Goal: Transaction & Acquisition: Purchase product/service

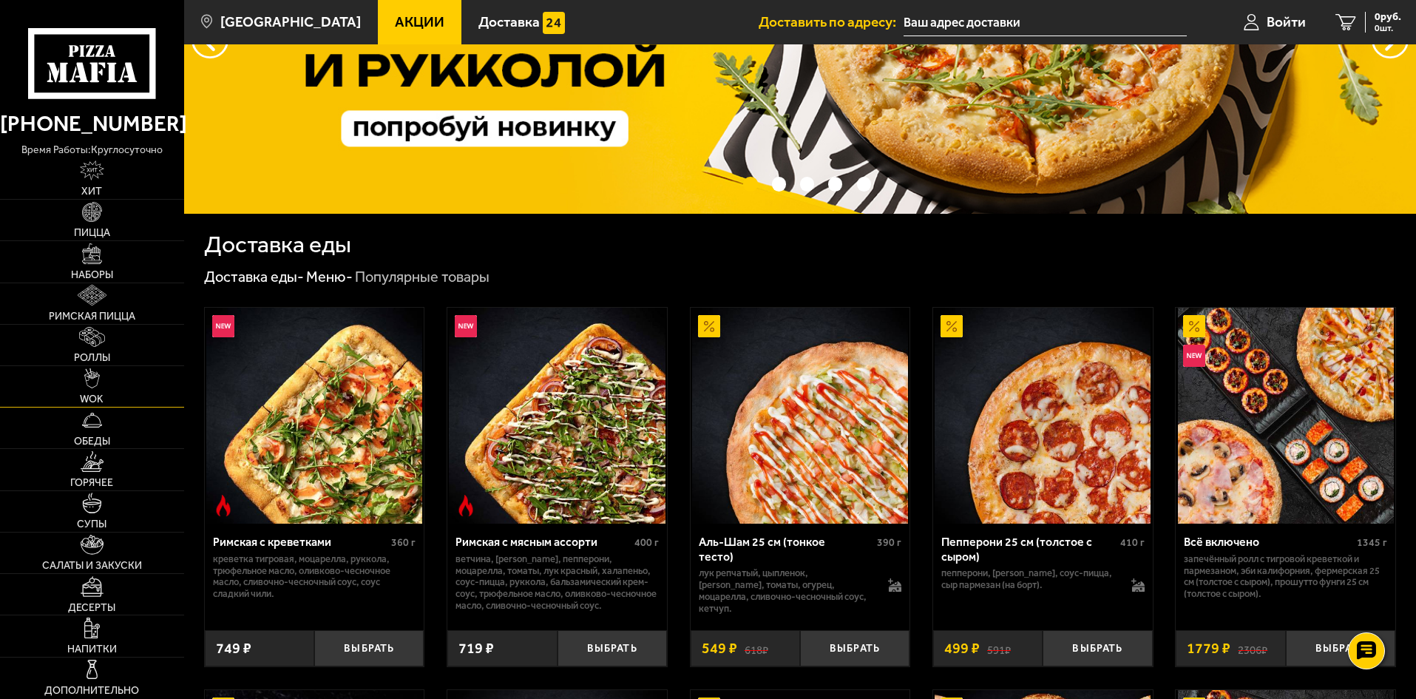
scroll to position [370, 0]
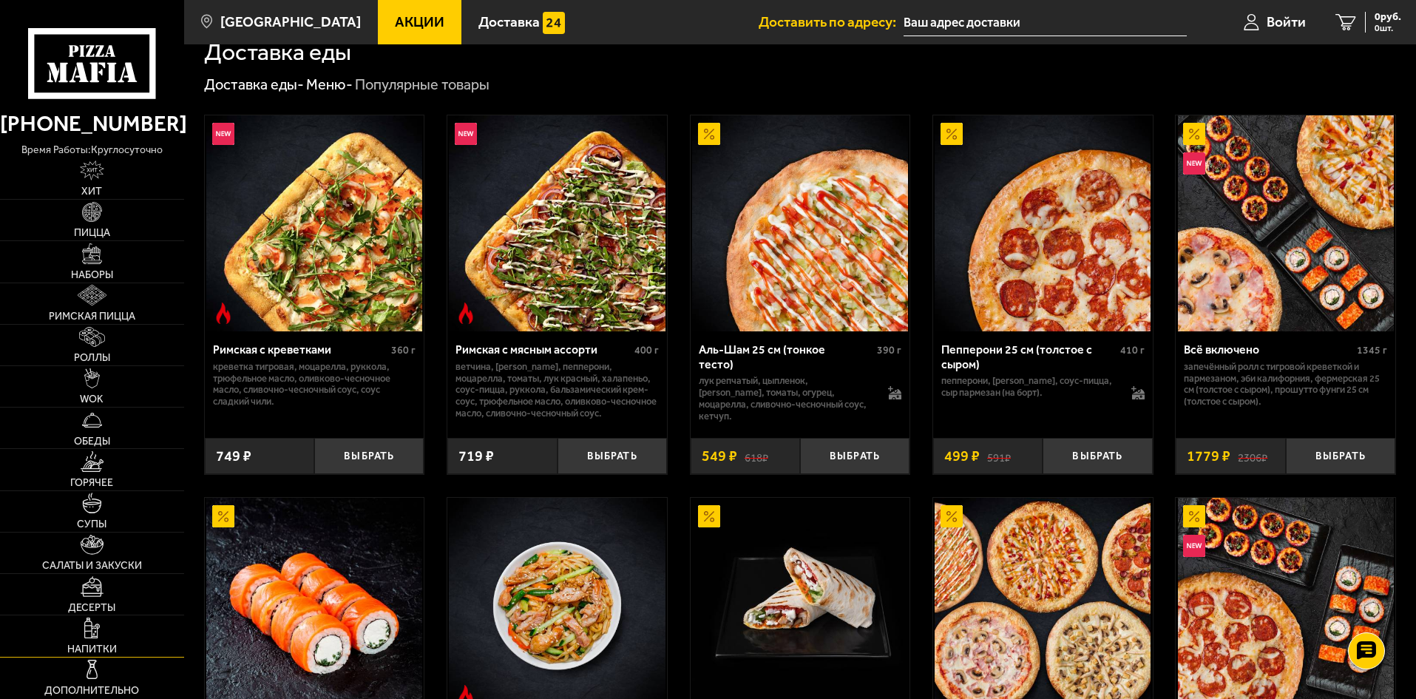
click at [115, 635] on link "Напитки" at bounding box center [92, 635] width 184 height 41
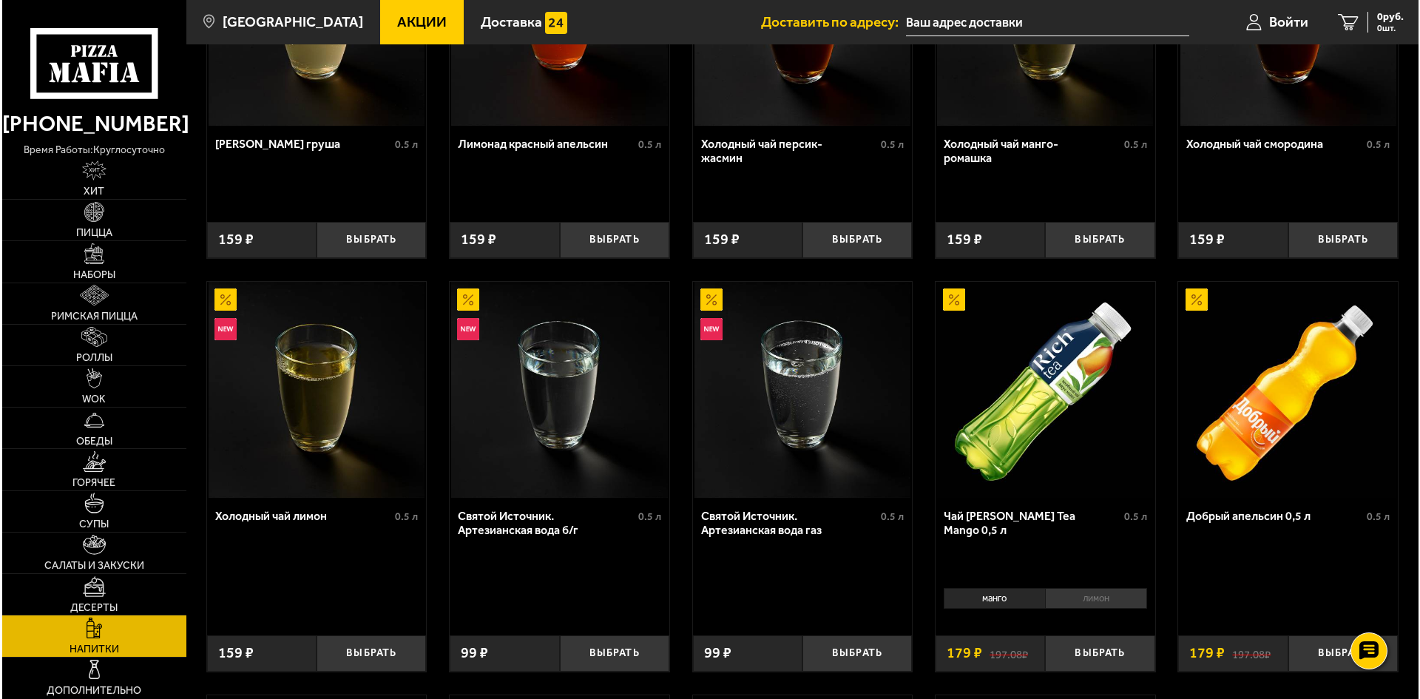
scroll to position [222, 0]
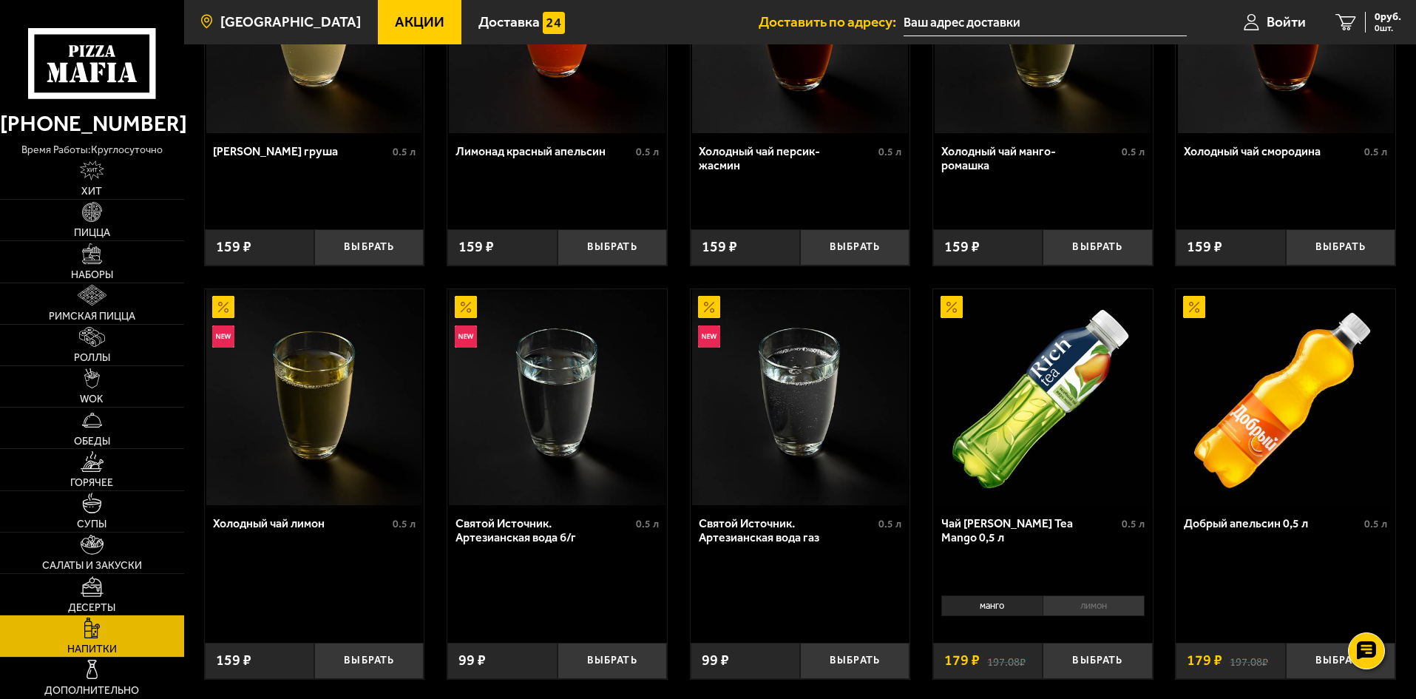
click at [279, 21] on span "[GEOGRAPHIC_DATA]" at bounding box center [290, 22] width 141 height 14
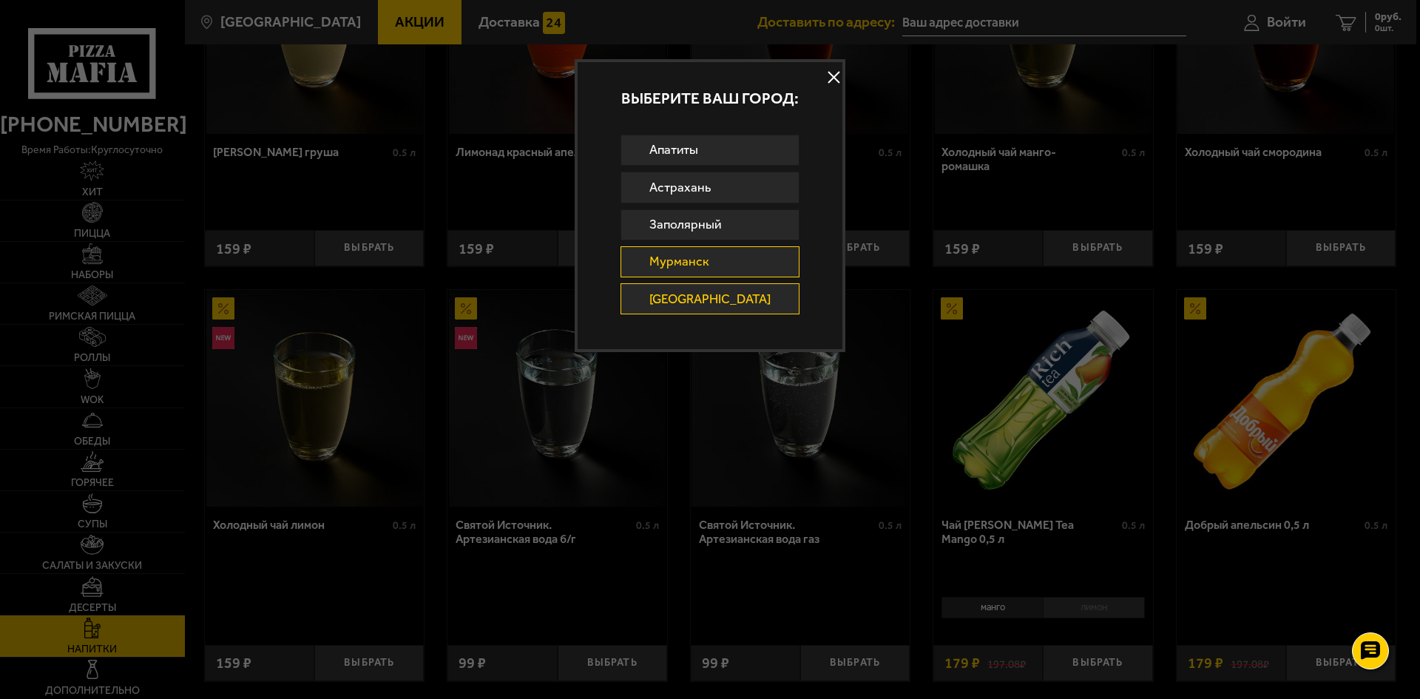
click at [731, 269] on link "Мурманск" at bounding box center [711, 261] width 180 height 31
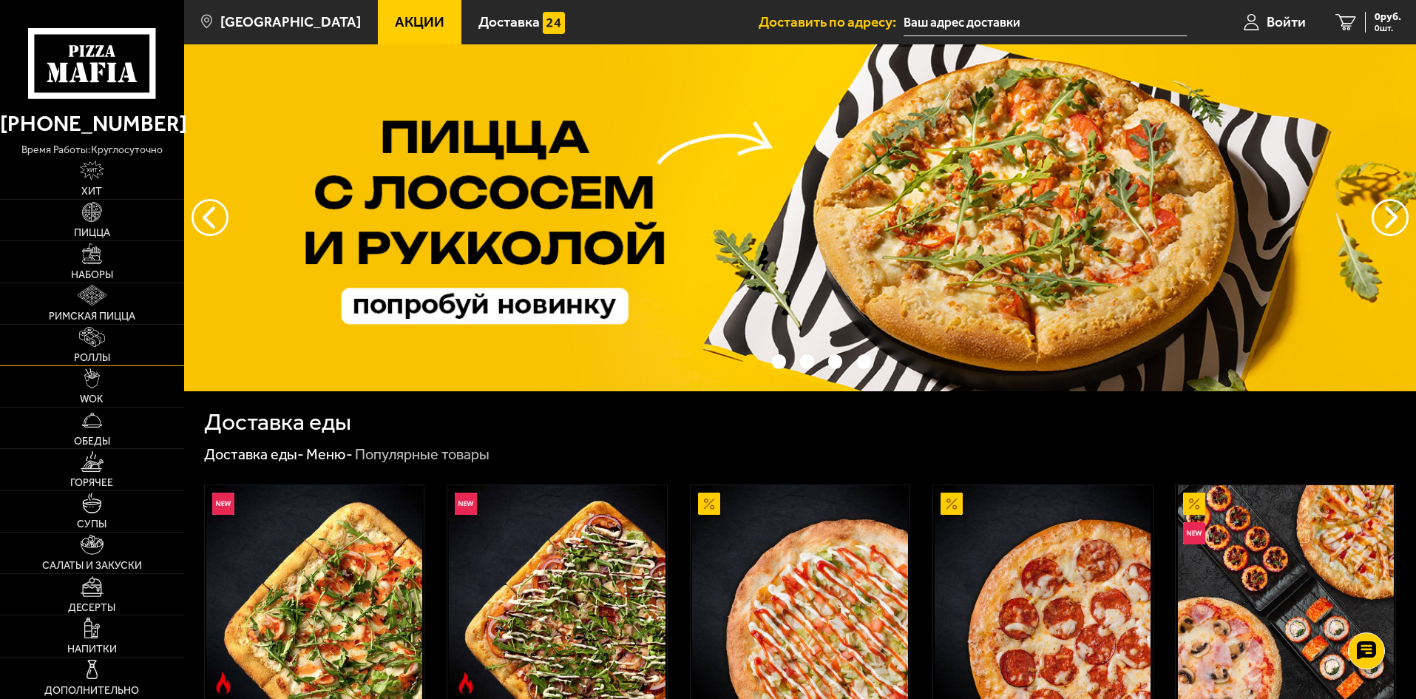
click at [101, 348] on link "Роллы" at bounding box center [92, 345] width 184 height 41
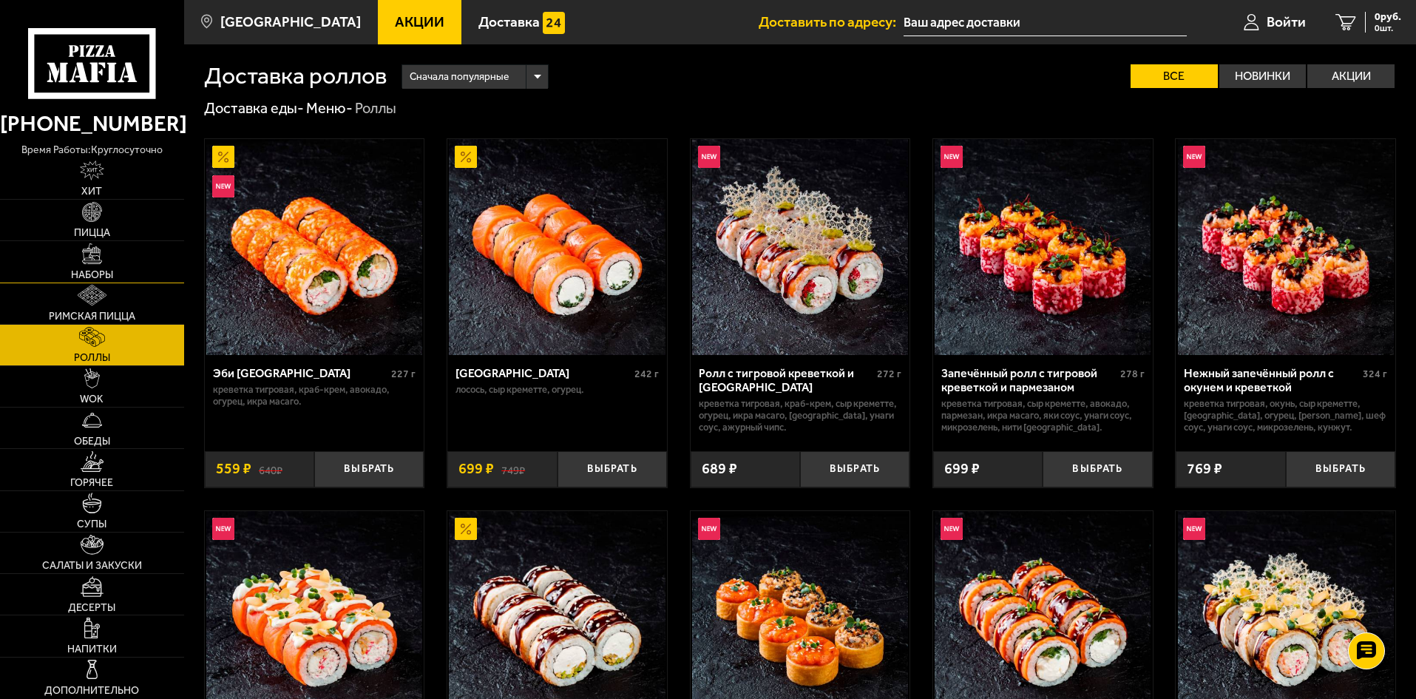
click at [105, 270] on span "Наборы" at bounding box center [92, 275] width 42 height 10
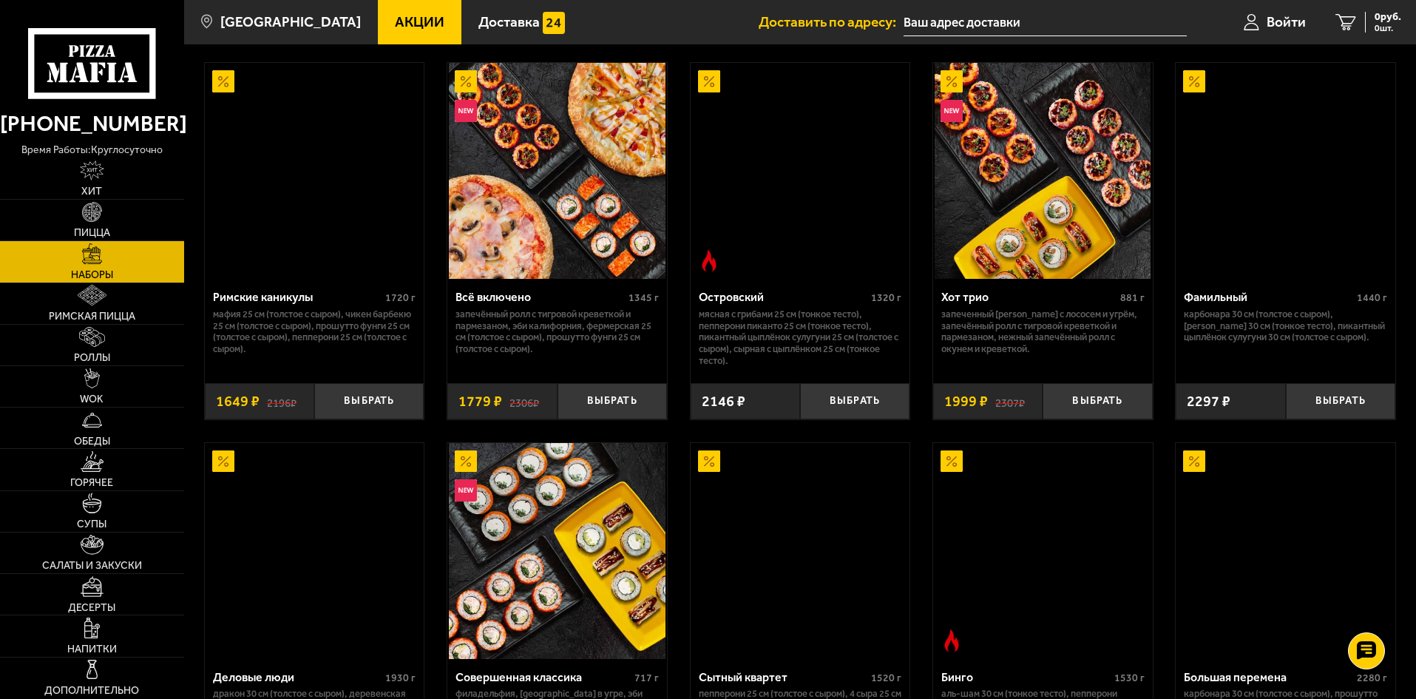
scroll to position [1183, 0]
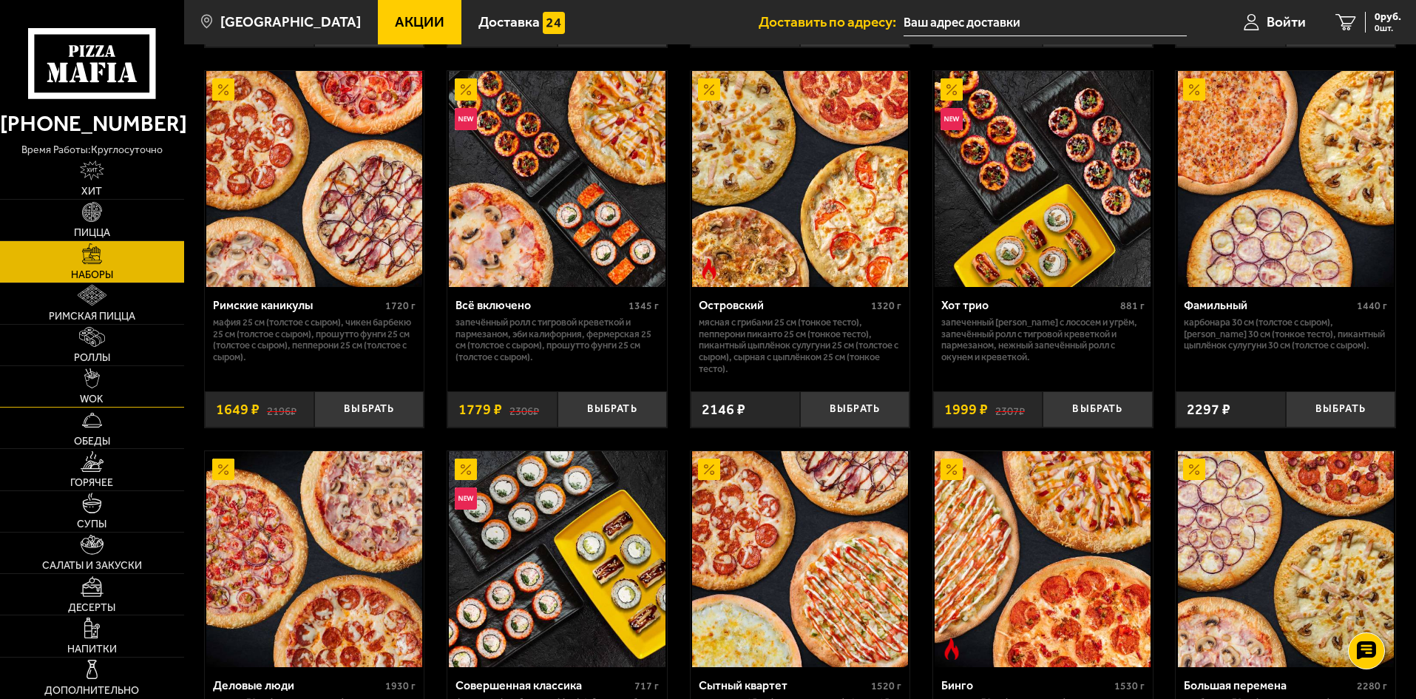
click at [118, 394] on link "WOK" at bounding box center [92, 386] width 184 height 41
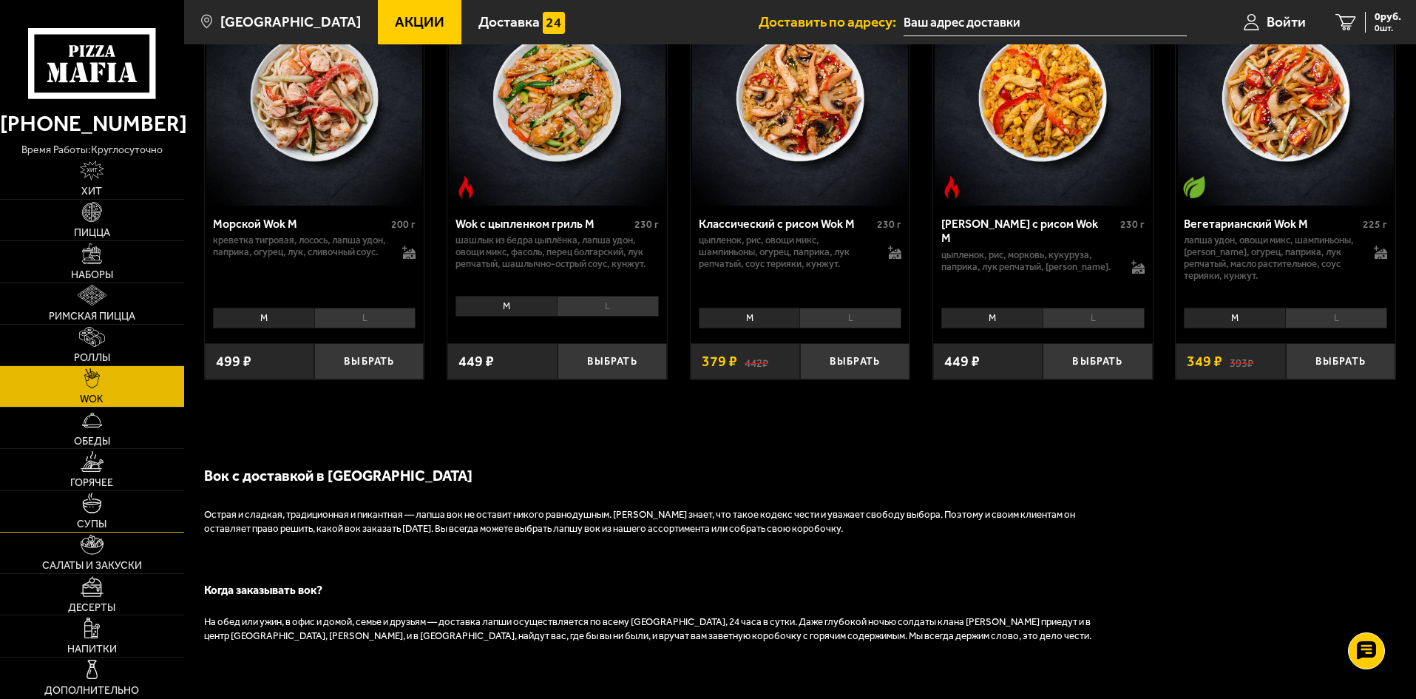
scroll to position [961, 0]
click at [115, 473] on link "Горячее" at bounding box center [92, 469] width 184 height 41
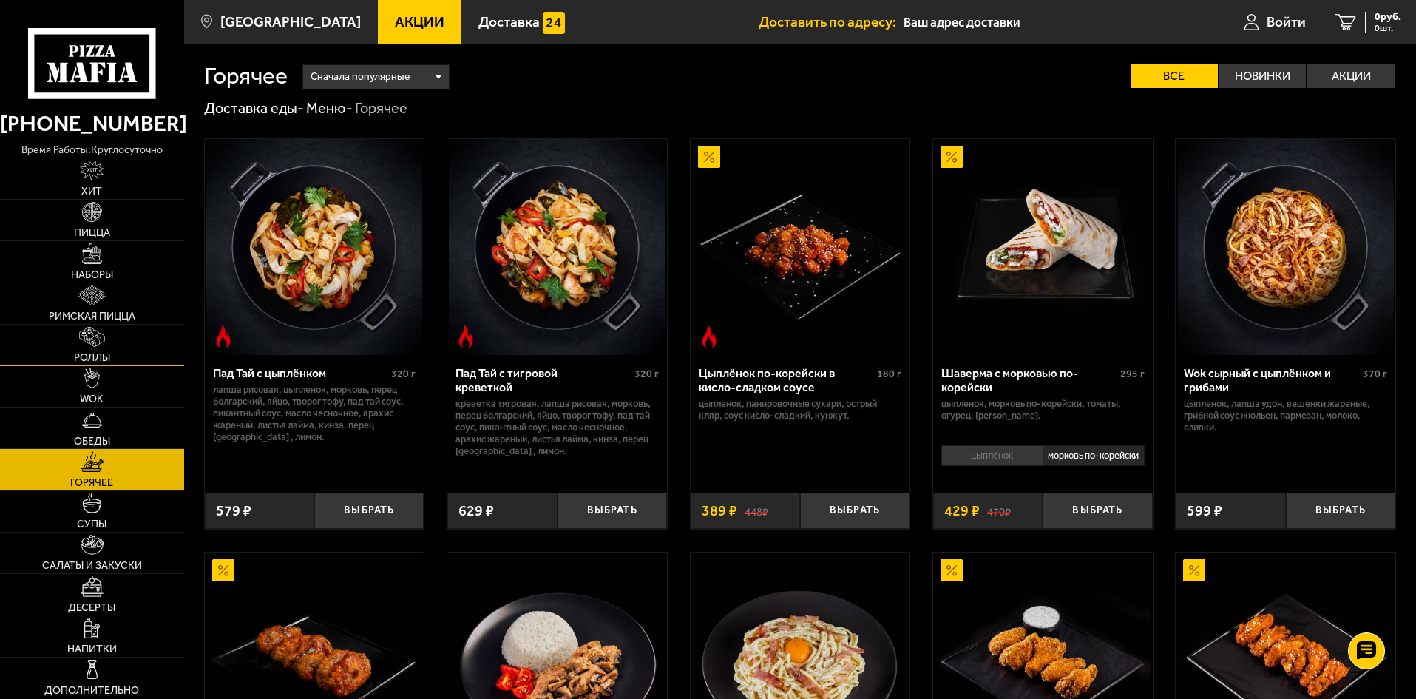
click at [114, 346] on link "Роллы" at bounding box center [92, 345] width 184 height 41
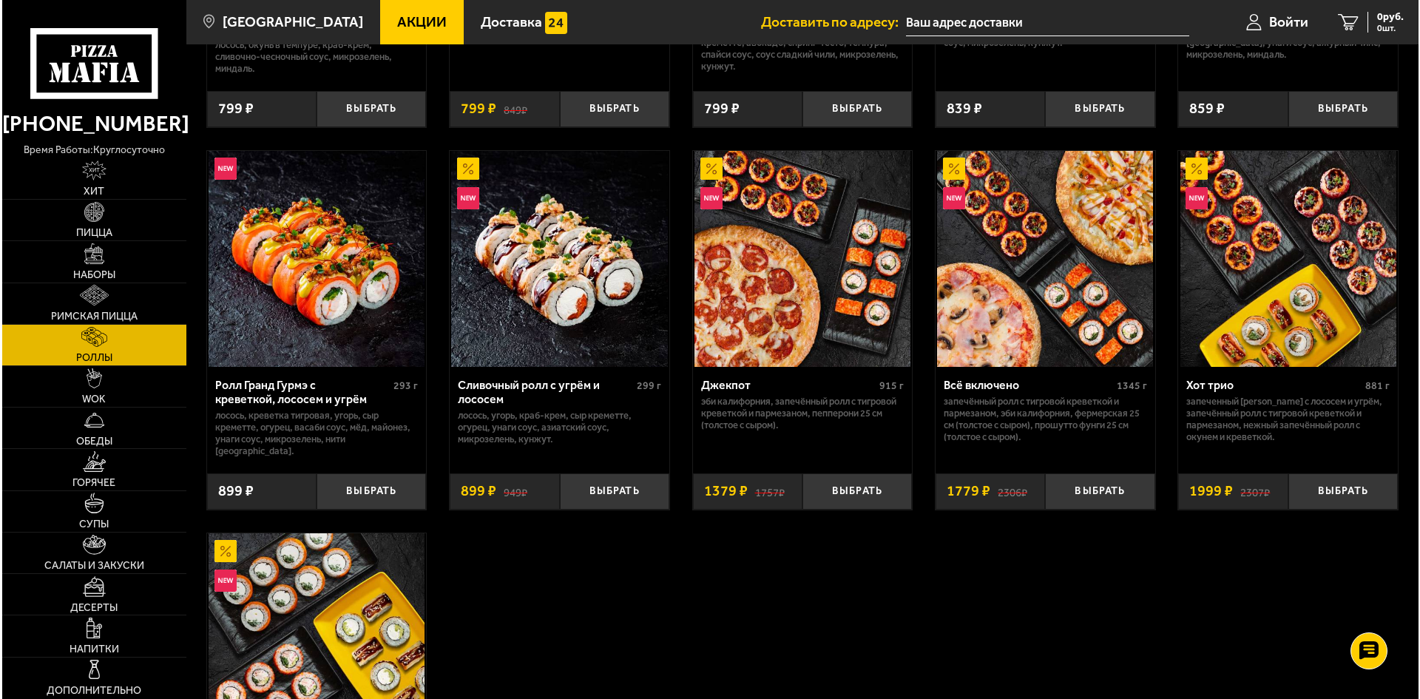
scroll to position [740, 0]
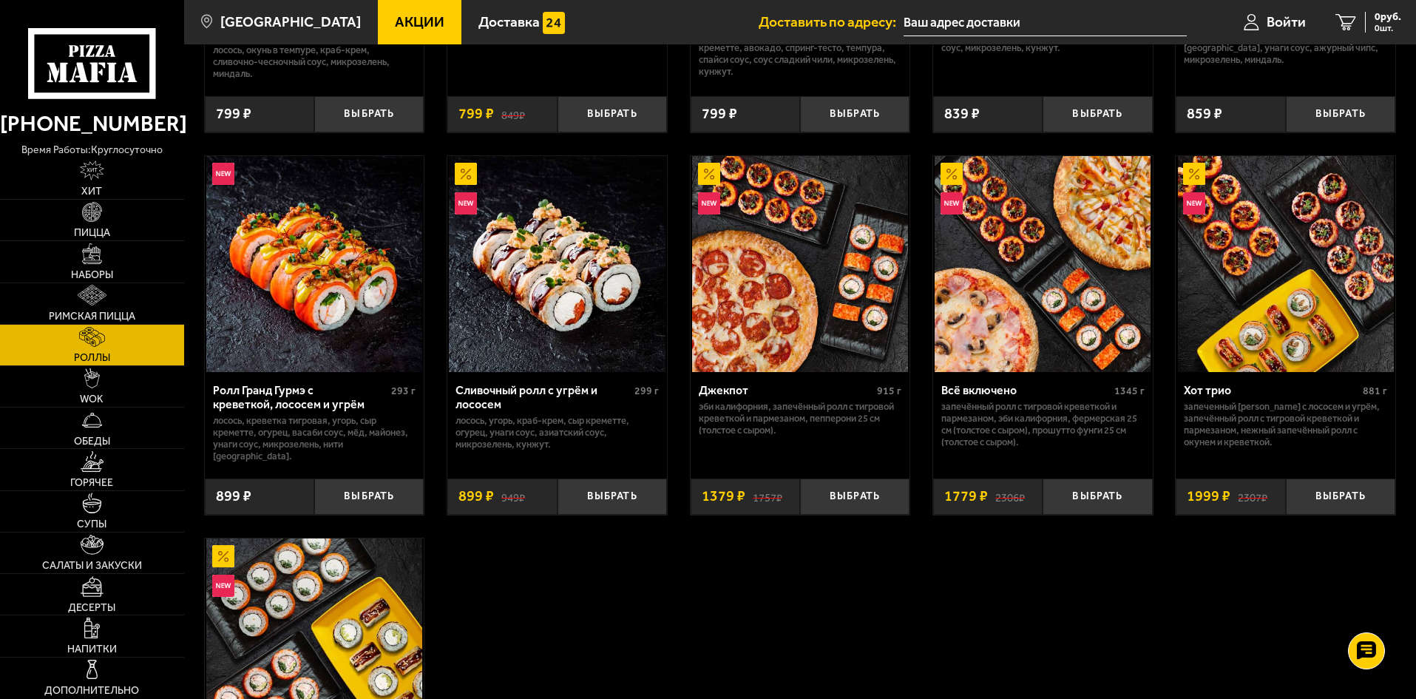
click at [231, 385] on div "Ролл Гранд Гурмэ с креветкой, лососем и угрём" at bounding box center [300, 397] width 175 height 28
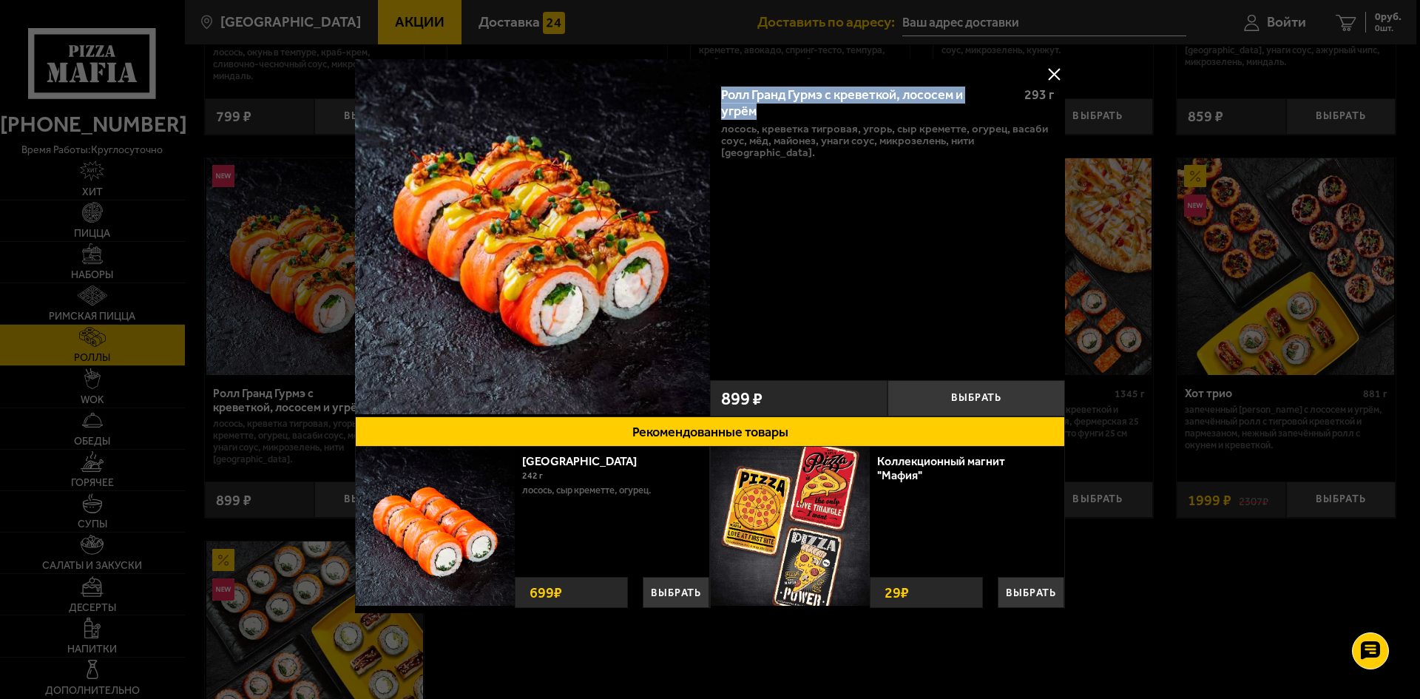
drag, startPoint x: 723, startPoint y: 87, endPoint x: 771, endPoint y: 112, distance: 54.9
click at [771, 112] on div "Ролл Гранд Гурмэ с креветкой, лососем и угрём" at bounding box center [866, 103] width 291 height 32
copy div "Ролл Гранд Гурмэ с креветкой, лососем и угрём"
click at [1051, 75] on button at bounding box center [1054, 74] width 22 height 22
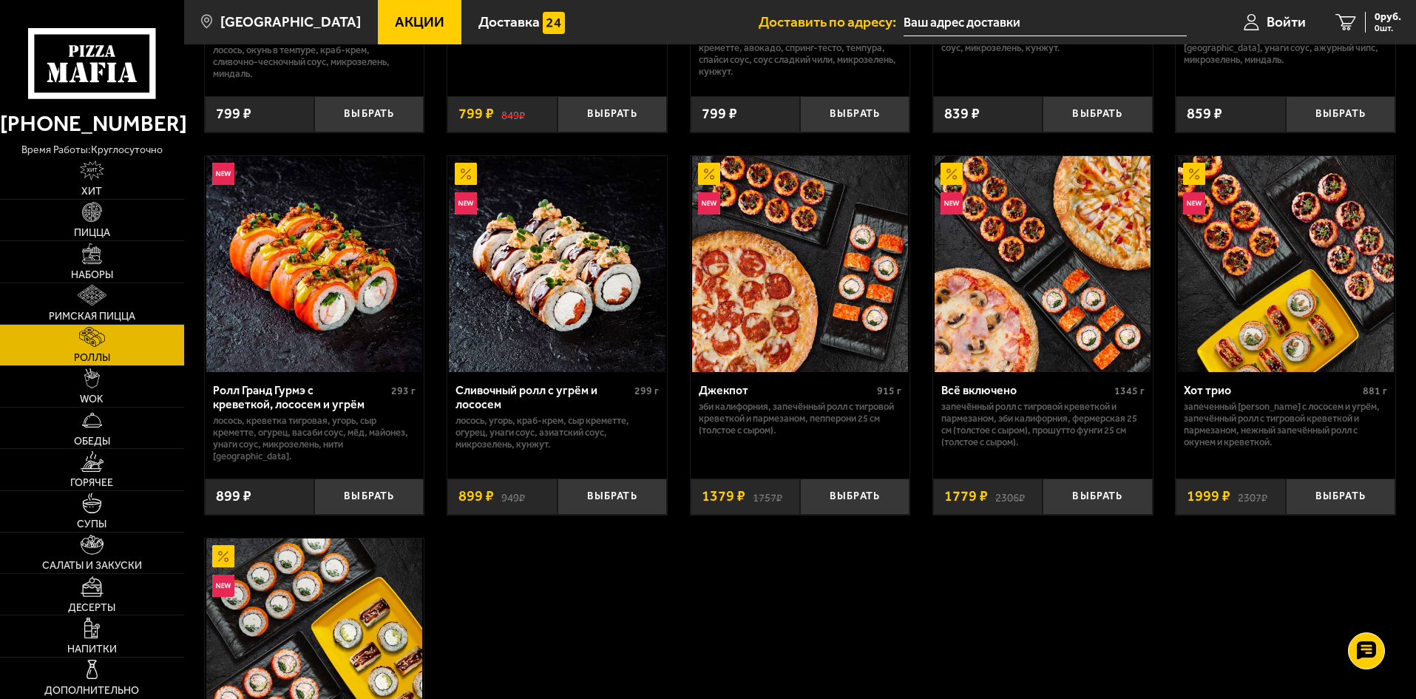
click at [466, 391] on div "Сливочный ролл с угрём и лососем" at bounding box center [543, 397] width 175 height 28
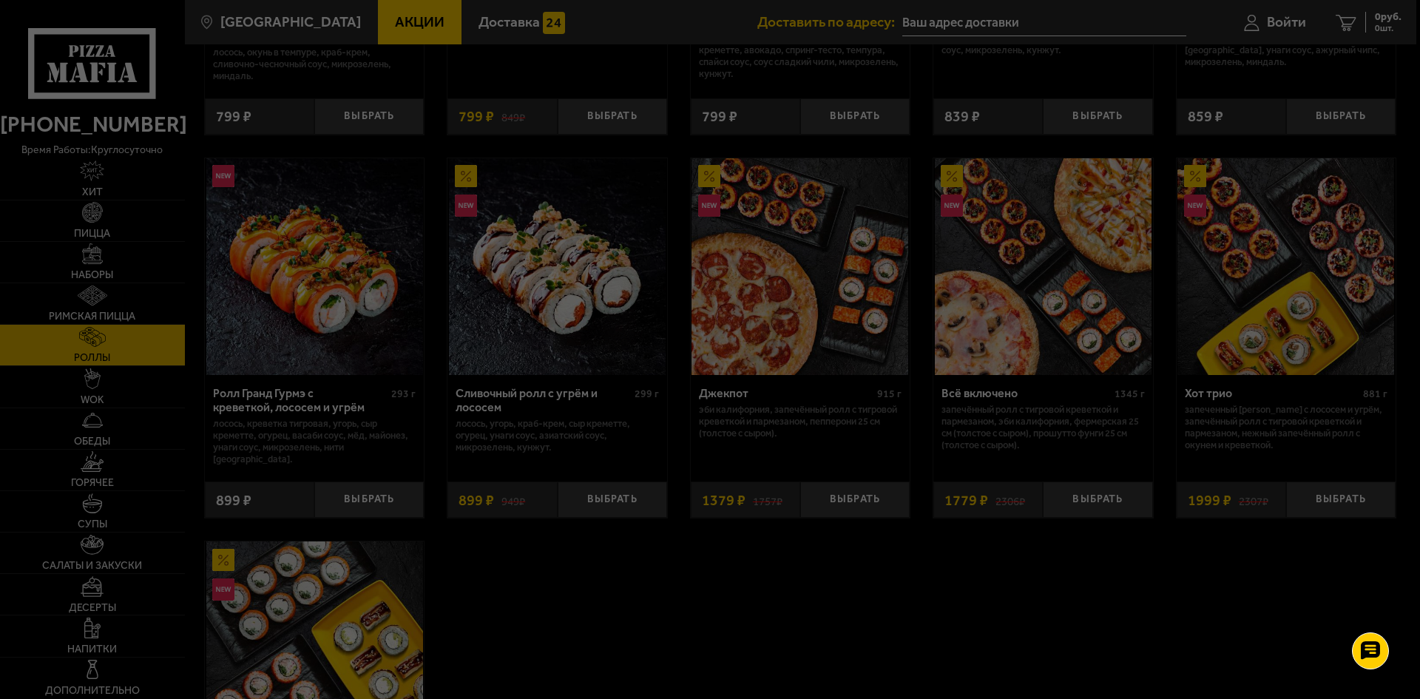
click at [466, 391] on main "[GEOGRAPHIC_DATA] Все Акции Доставка Личный кабинет Акции Доставка Доставить по…" at bounding box center [800, 507] width 1232 height 2495
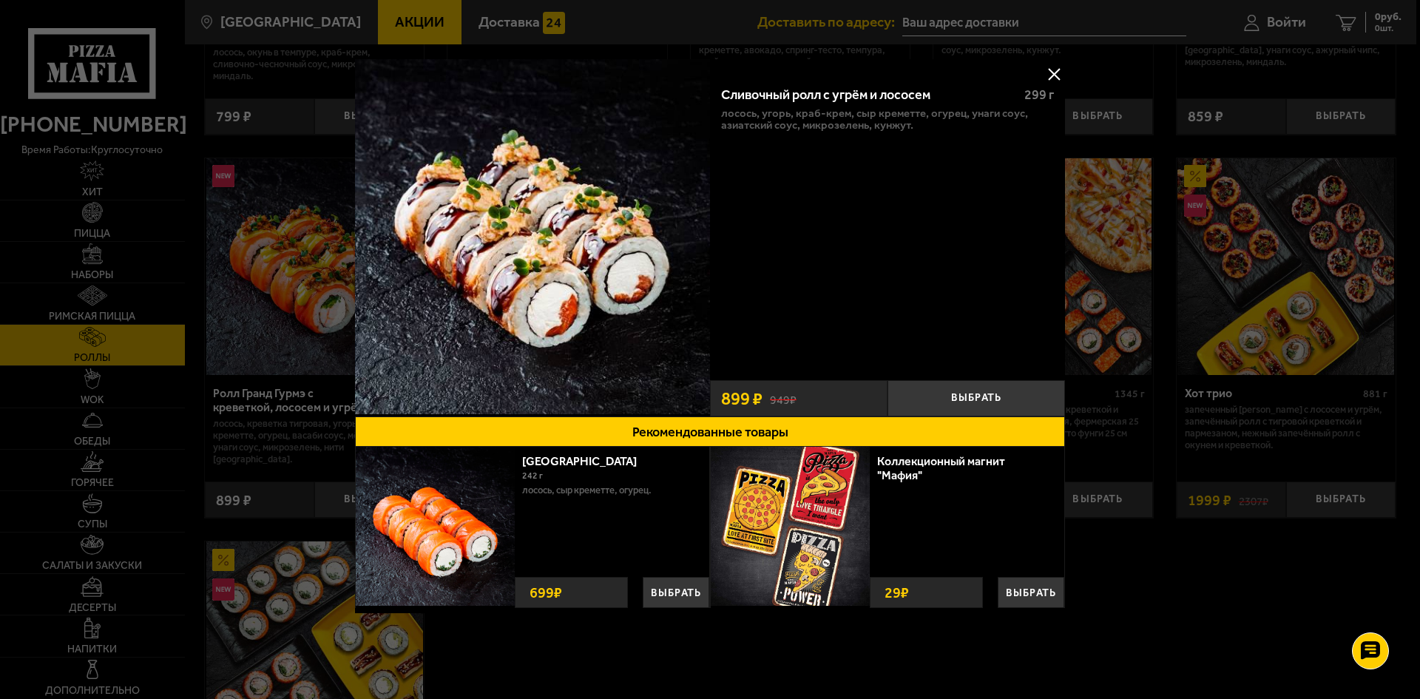
click at [727, 96] on div "Сливочный ролл с угрём и лососем" at bounding box center [866, 95] width 291 height 16
drag, startPoint x: 765, startPoint y: 88, endPoint x: 935, endPoint y: 86, distance: 170.1
click at [935, 86] on div "Сливочный ролл с угрём и лососем 299 г лосось, угорь, [GEOGRAPHIC_DATA], Сыр кр…" at bounding box center [887, 223] width 355 height 299
copy div "Сливочный ролл с угрём и лососем"
